Goal: Transaction & Acquisition: Purchase product/service

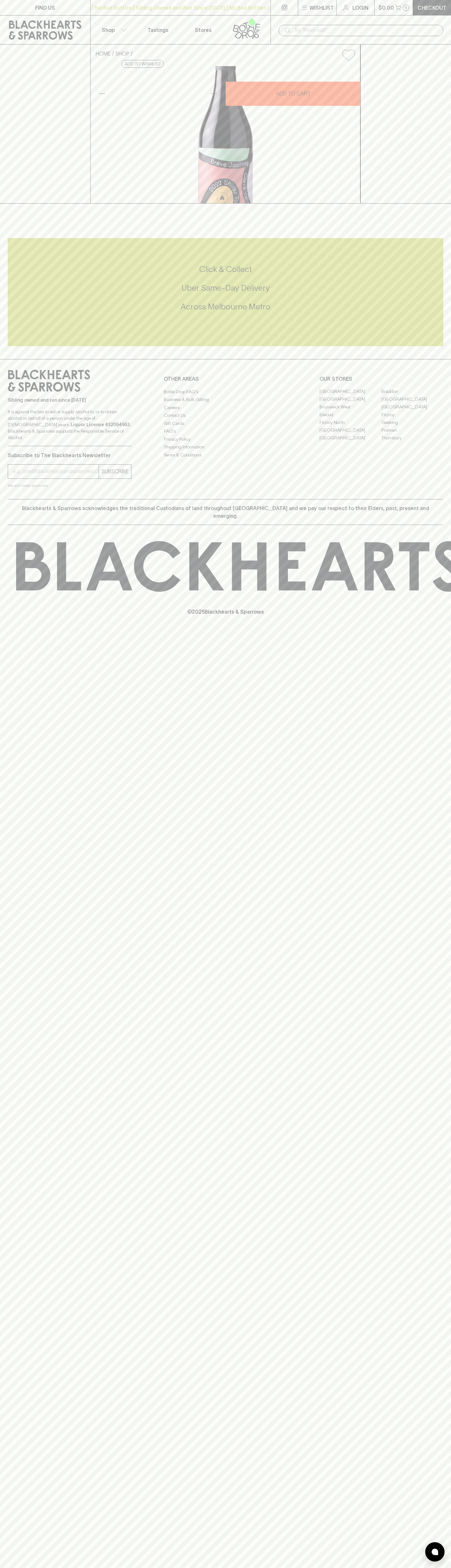
click at [192, 1] on div "| No Bad Bottles | Sibling Owned and Run Since [DATE] | No Bad Bottles | Siblin…" at bounding box center [180, 7] width 181 height 15
click at [439, 122] on div "HOME SHOP Seven Hill Brave Journey Shiraz Touriga 2022 $20.00 Add to wishlist 1…" at bounding box center [225, 124] width 451 height 159
click at [51, 1567] on html "FIND US | No Bad Bottles | Sibling Owned and Run Since [DATE] | No Bad Bottles …" at bounding box center [225, 784] width 451 height 1568
click at [4, 123] on div "HOME SHOP Seven Hill Brave Journey Shiraz Touriga 2022 $20.00 Add to wishlist 1…" at bounding box center [225, 124] width 451 height 159
